Goal: Transaction & Acquisition: Purchase product/service

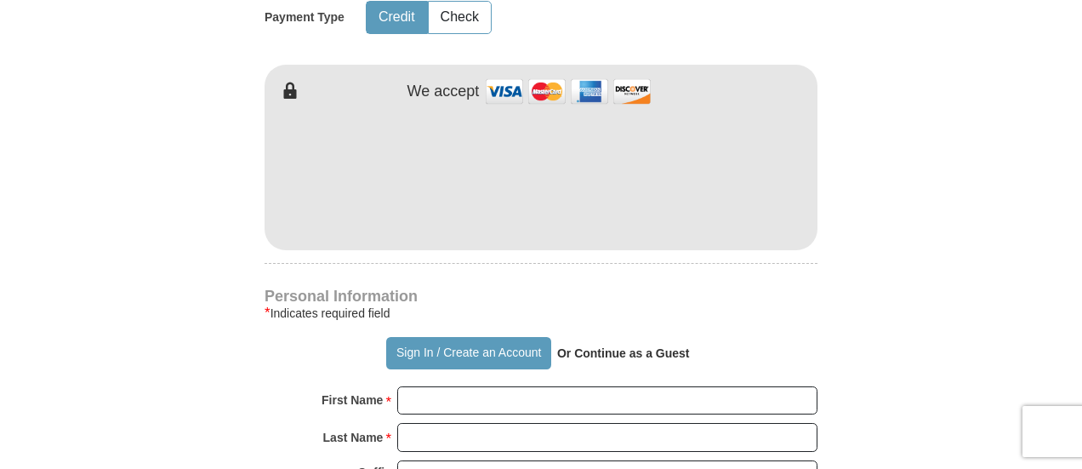
scroll to position [936, 0]
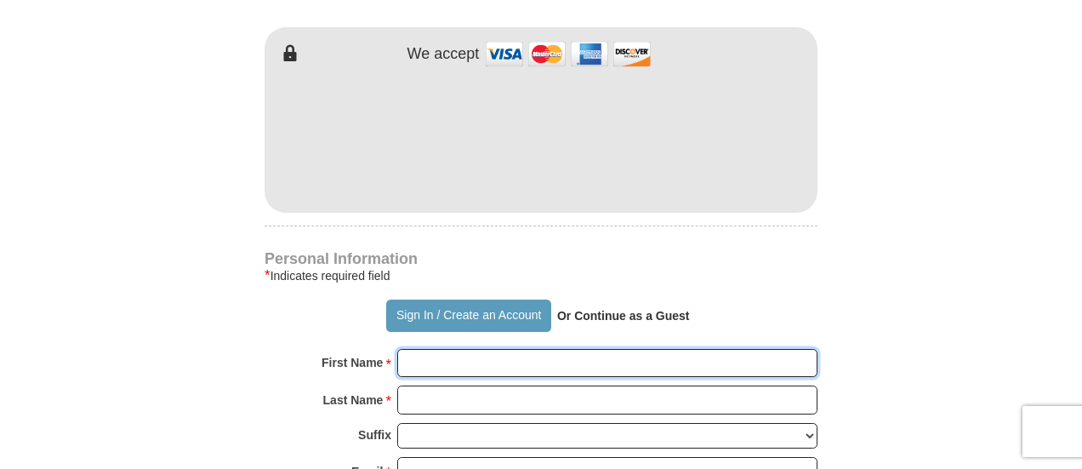
click at [455, 360] on input "First Name *" at bounding box center [607, 363] width 420 height 29
type input "Octavia"
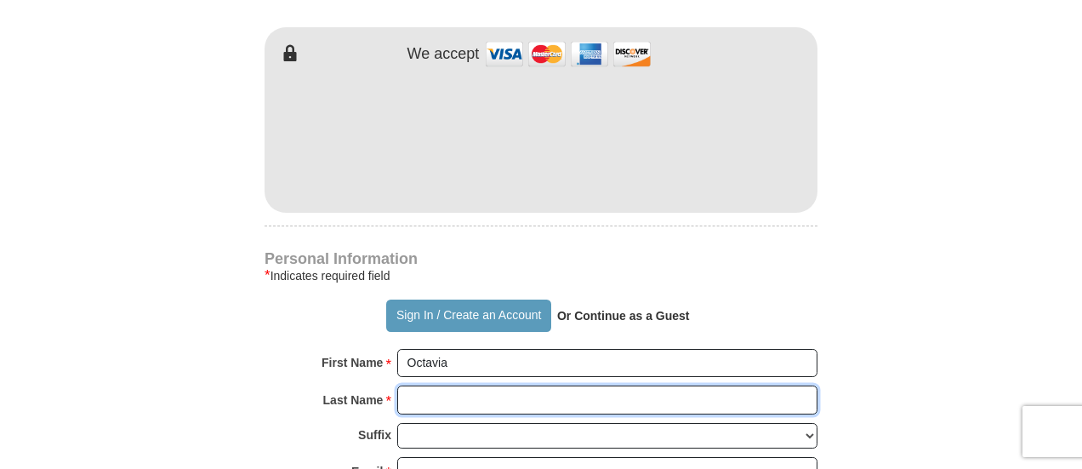
click at [488, 402] on input "Last Name *" at bounding box center [607, 399] width 420 height 29
type input "[PERSON_NAME]"
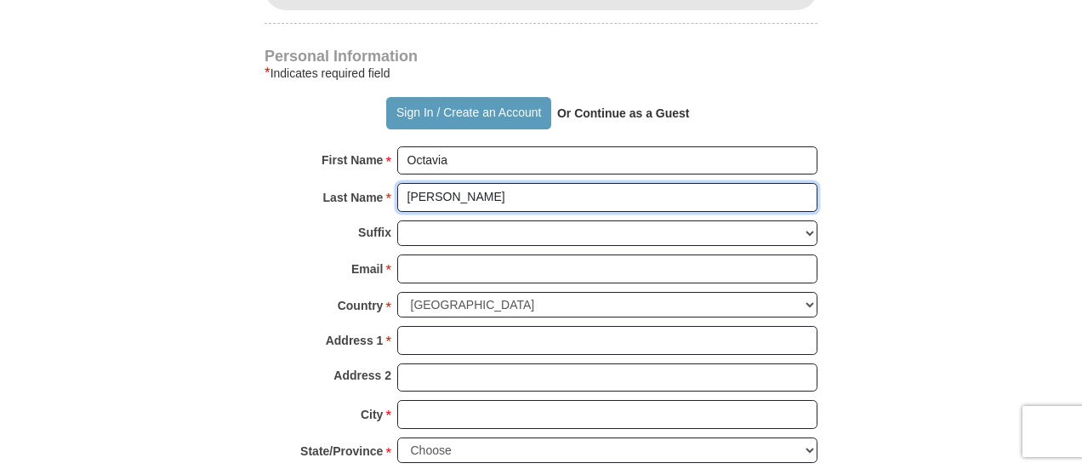
scroll to position [1191, 0]
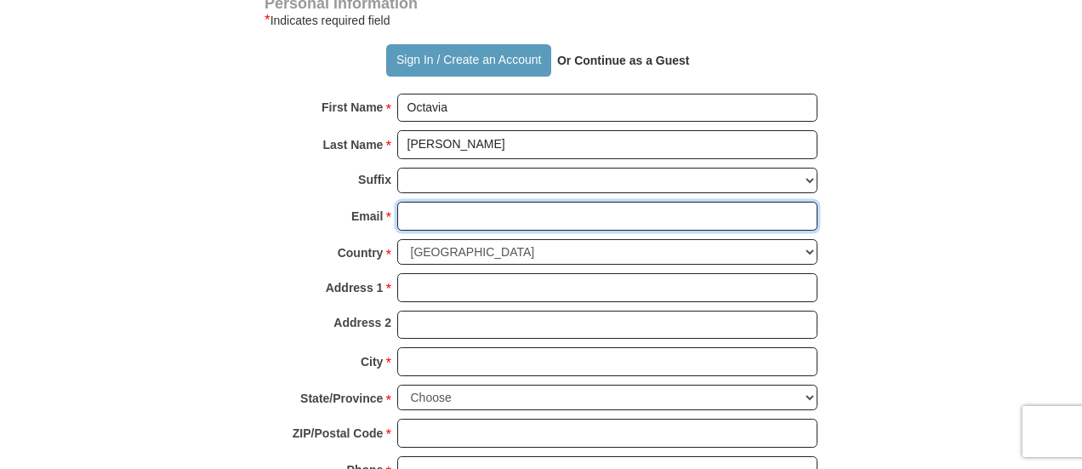
click at [466, 213] on input "Email *" at bounding box center [607, 216] width 420 height 29
type input "[PERSON_NAME][EMAIL_ADDRESS][DOMAIN_NAME]"
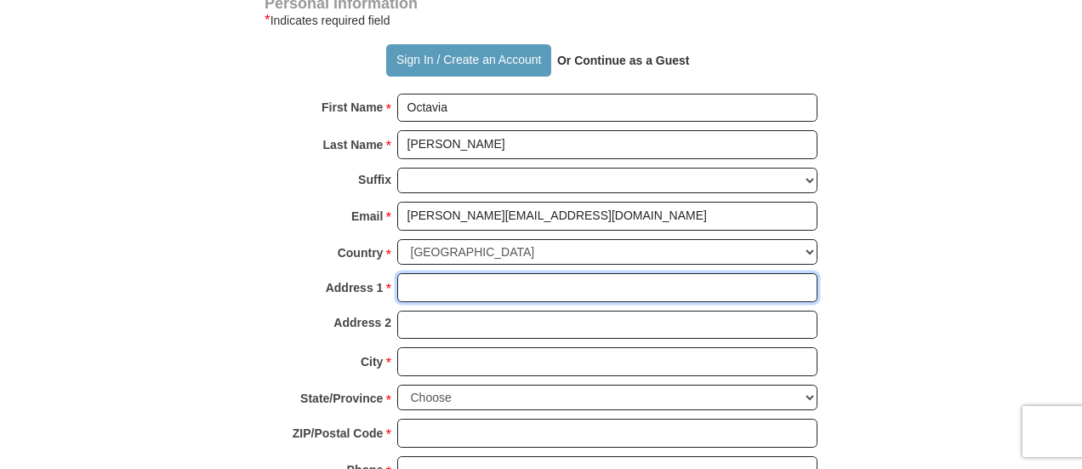
type input "[STREET_ADDRESS][PERSON_NAME]"
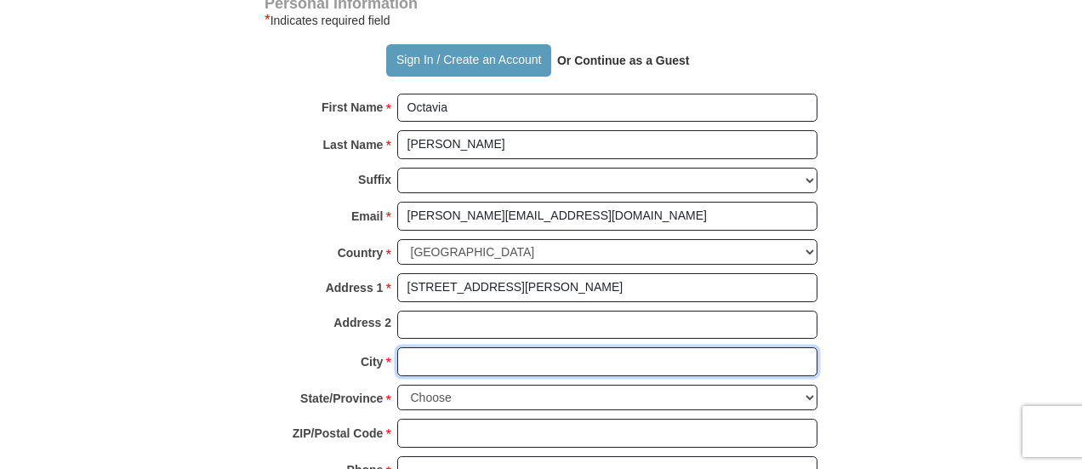
type input "[GEOGRAPHIC_DATA]"
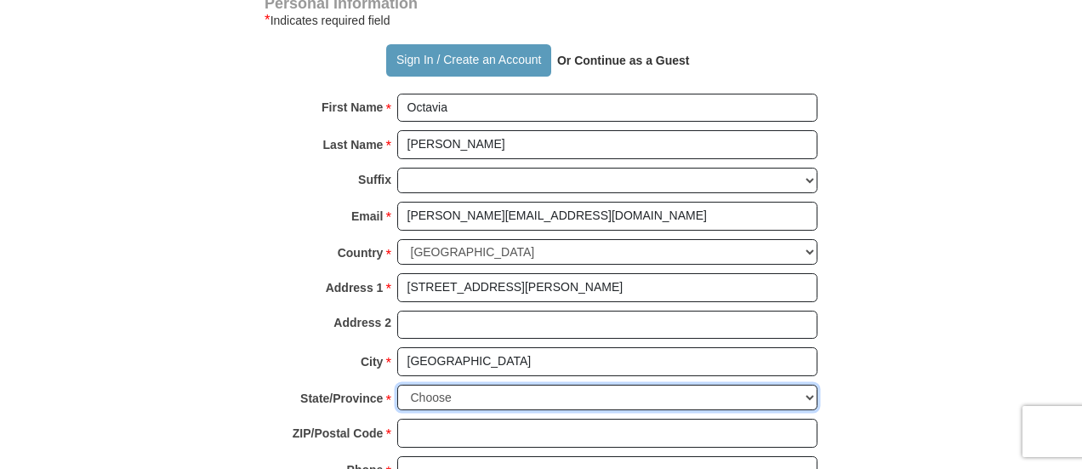
select select "[GEOGRAPHIC_DATA]"
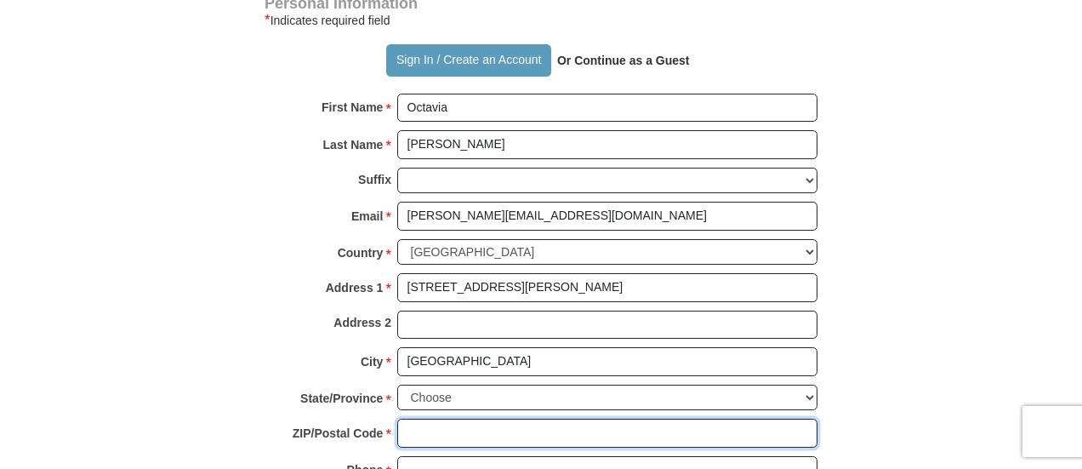
type input "76102"
type input "4694427992"
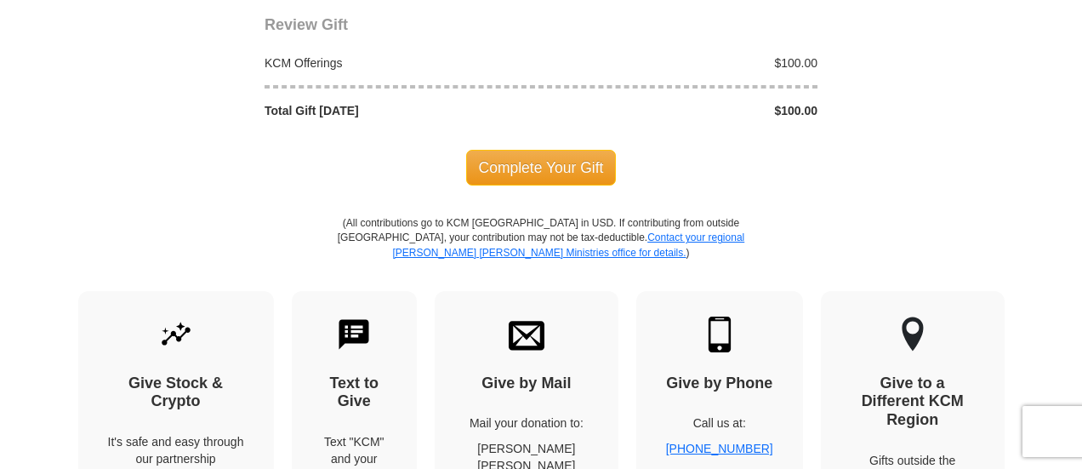
scroll to position [1872, 0]
